Goal: Transaction & Acquisition: Purchase product/service

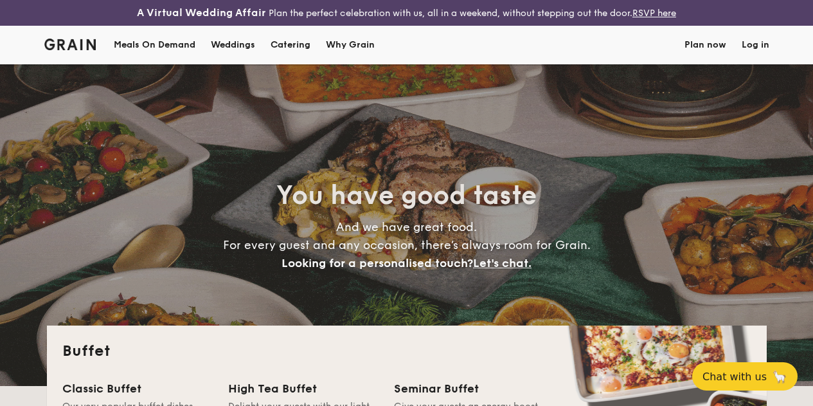
select select
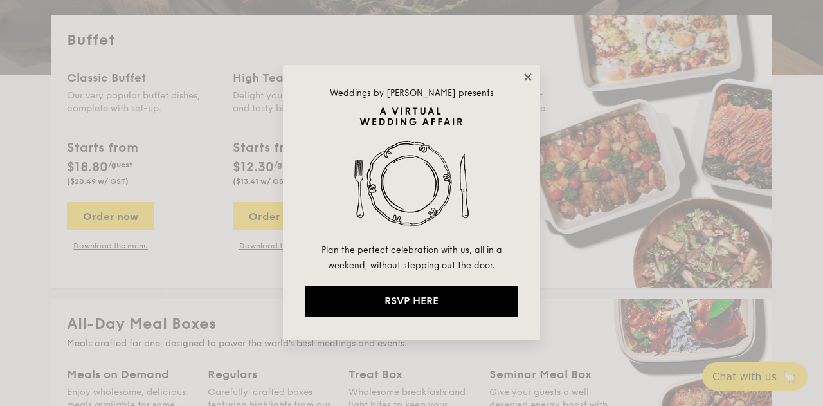
click at [522, 82] on icon at bounding box center [528, 77] width 12 height 12
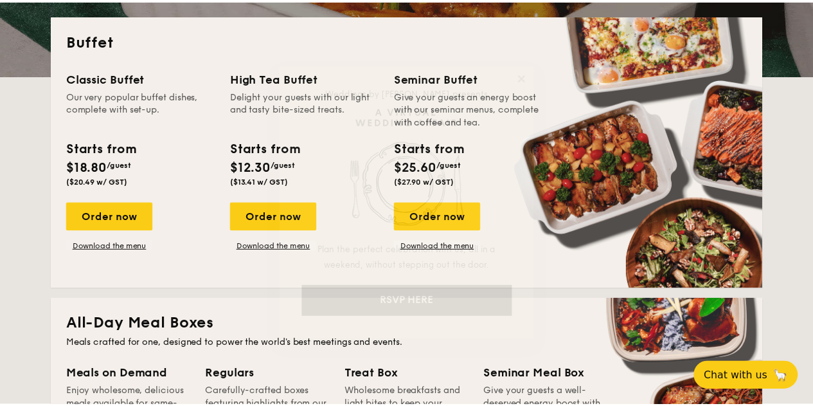
scroll to position [321, 0]
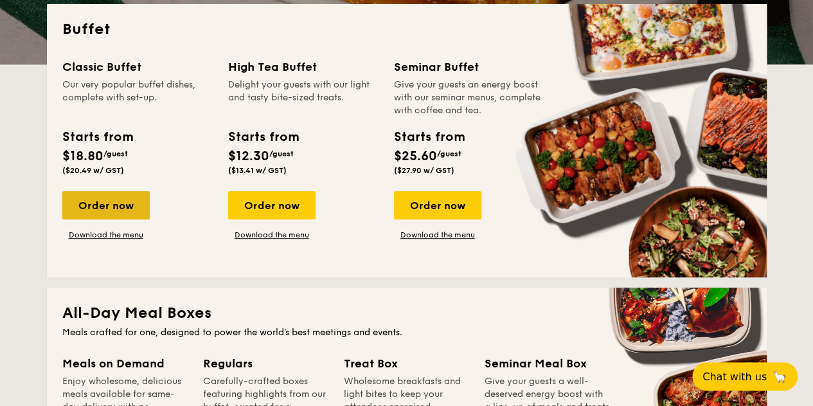
click at [114, 211] on div "Order now" at bounding box center [105, 205] width 87 height 28
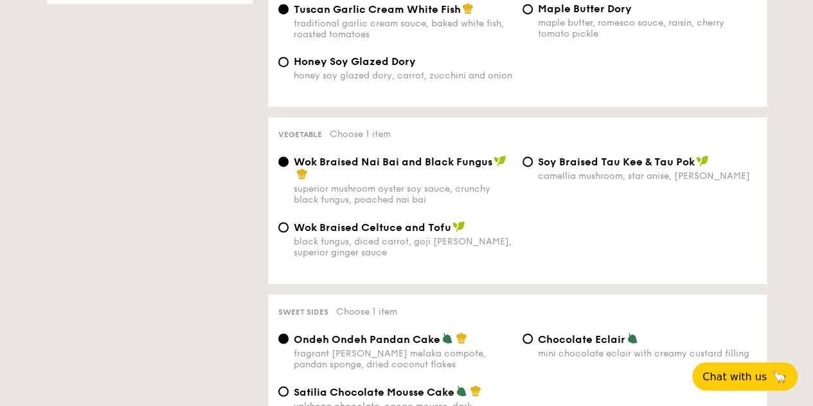
scroll to position [964, 0]
